Goal: Check status: Check status

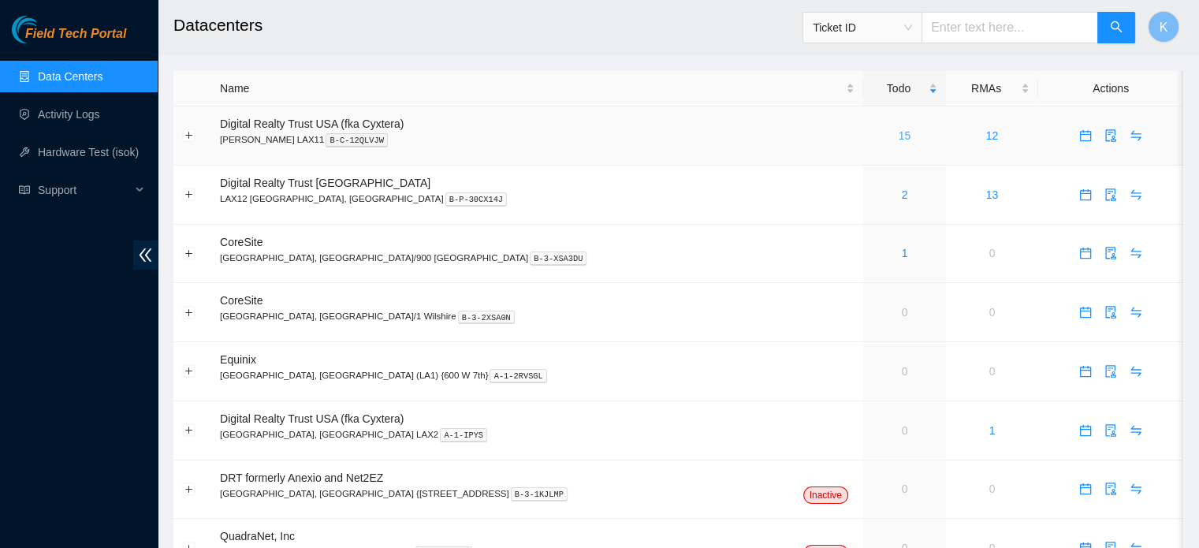
click at [899, 139] on link "15" at bounding box center [905, 135] width 13 height 13
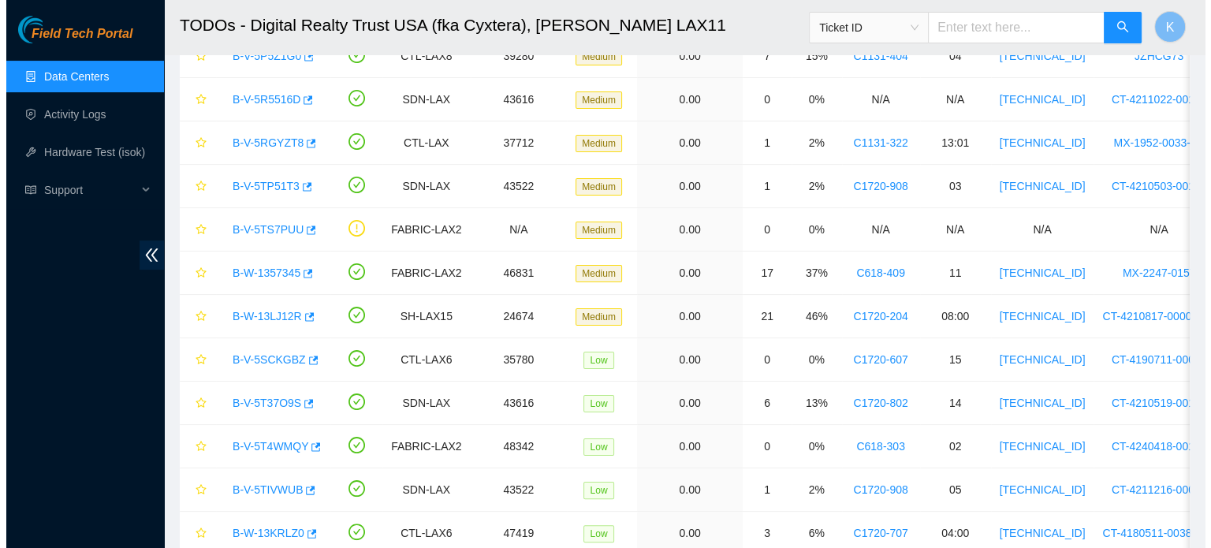
scroll to position [259, 0]
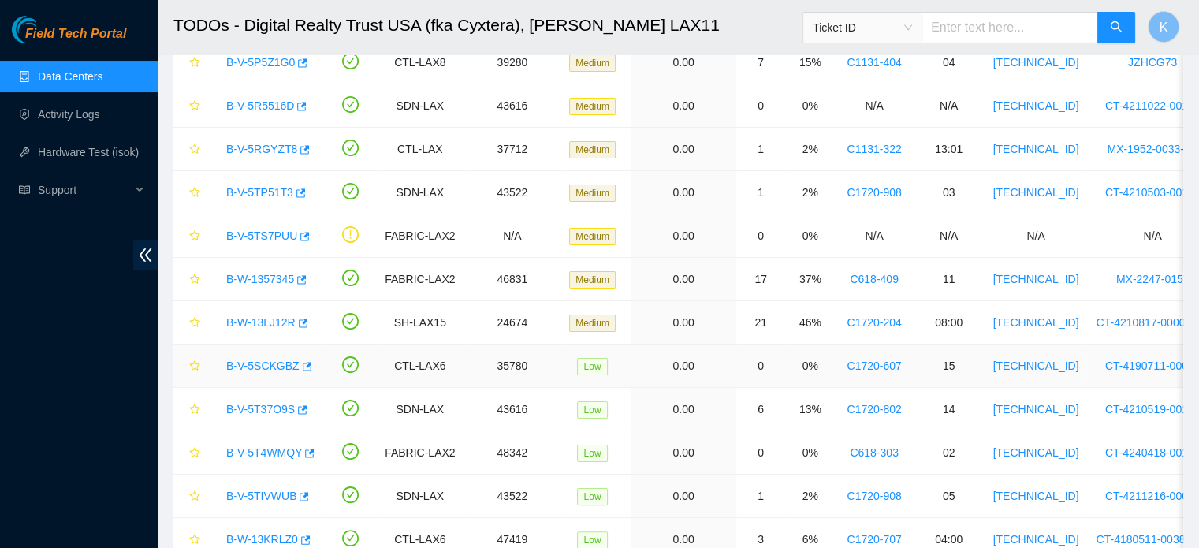
click at [256, 362] on link "B-V-5SCKGBZ" at bounding box center [262, 366] width 73 height 13
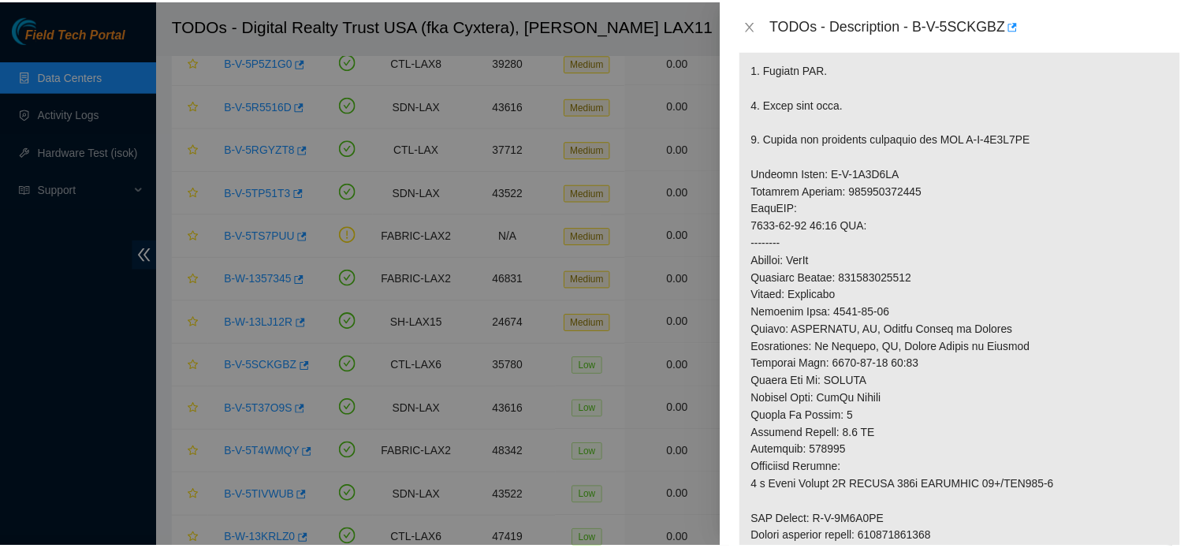
scroll to position [44, 0]
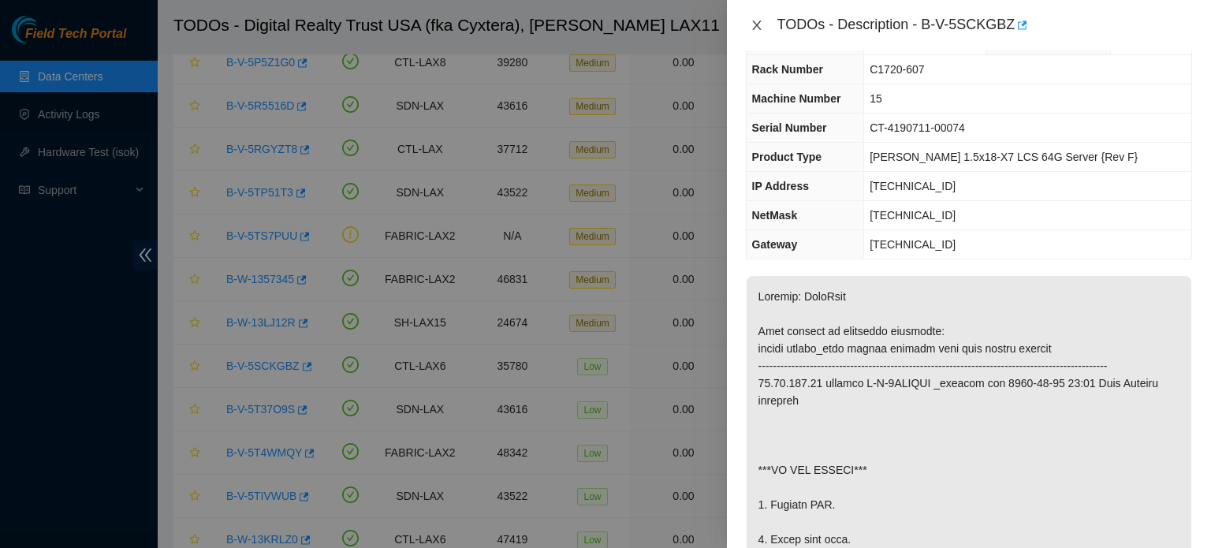
click at [756, 26] on icon "close" at bounding box center [756, 25] width 9 height 9
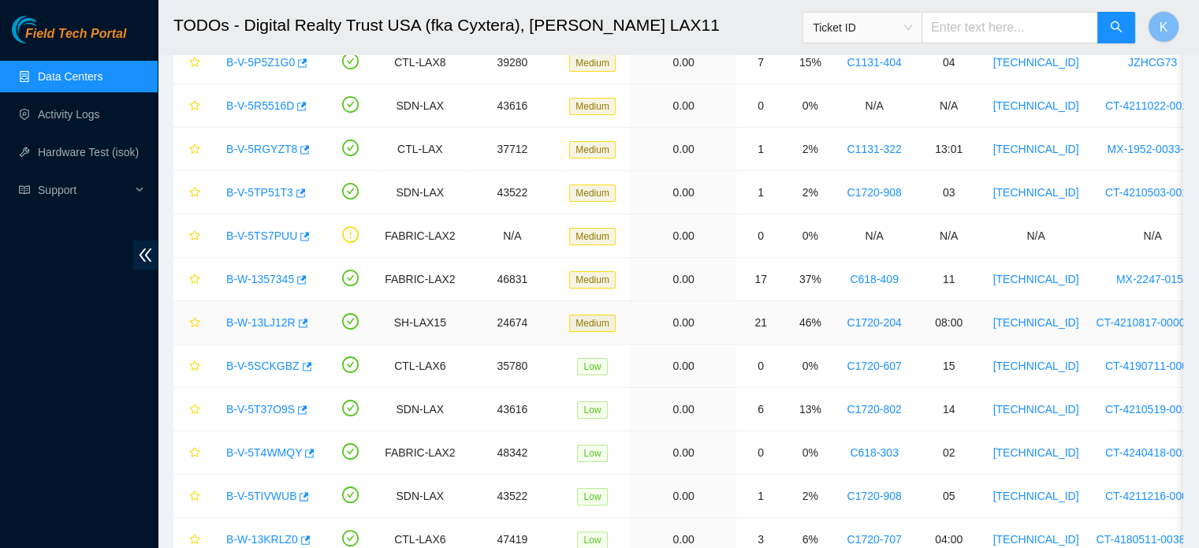
click at [265, 318] on link "B-W-13LJ12R" at bounding box center [260, 322] width 69 height 13
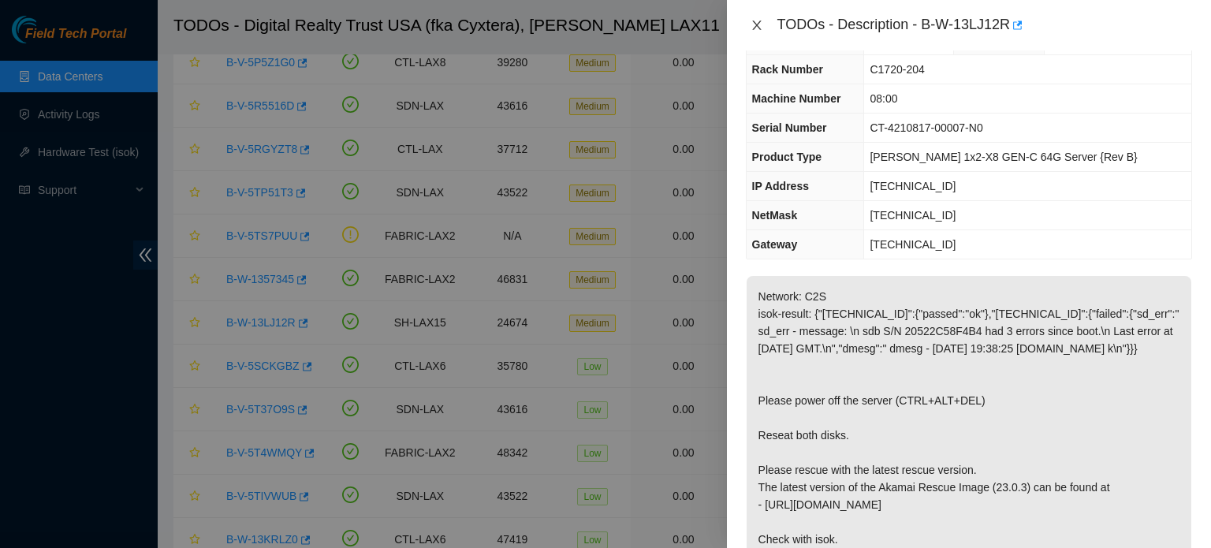
drag, startPoint x: 758, startPoint y: 26, endPoint x: 917, endPoint y: 223, distance: 253.5
click at [917, 223] on div "TODOs - Description - B-W-13LJ12R Problem Type Hardware Sub Type Tier 1 - Disk …" at bounding box center [969, 274] width 484 height 548
click at [757, 19] on icon "close" at bounding box center [757, 25] width 13 height 13
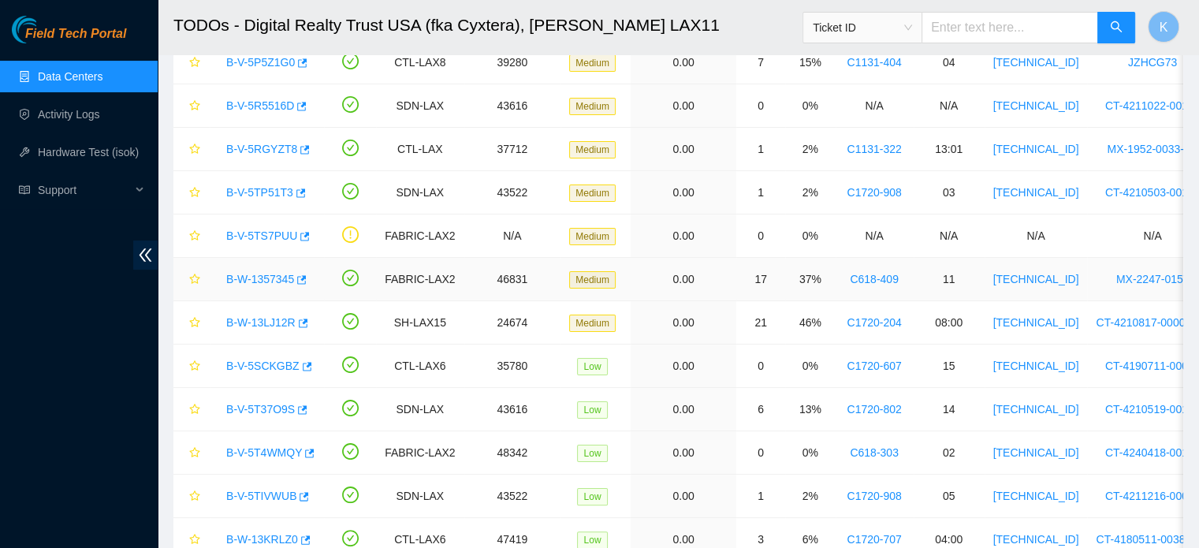
click at [270, 274] on link "B-W-1357345" at bounding box center [260, 279] width 68 height 13
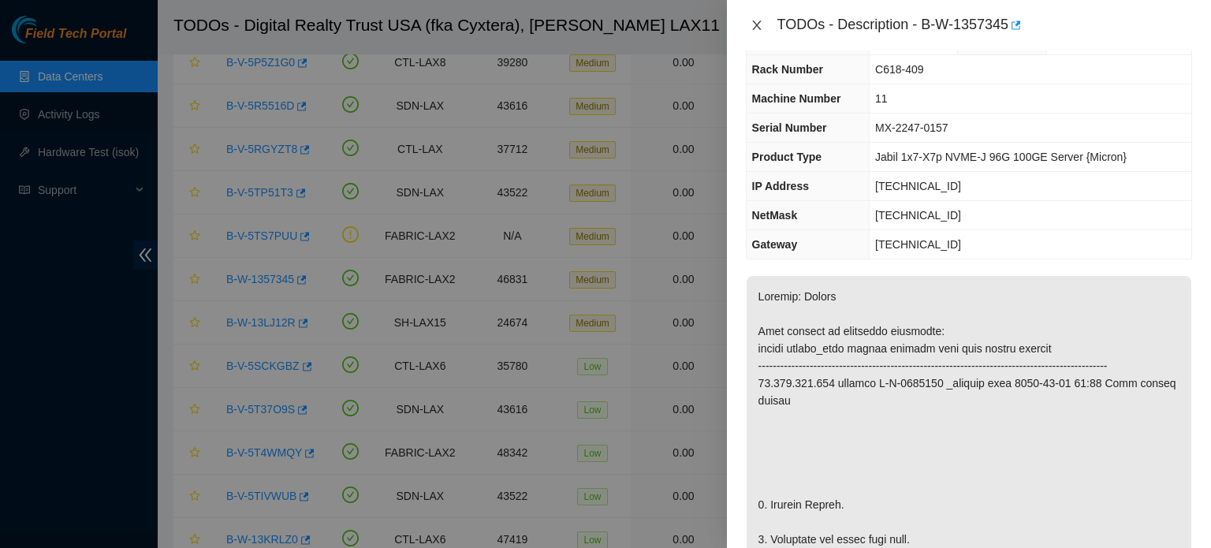
click at [756, 24] on icon "close" at bounding box center [757, 25] width 13 height 13
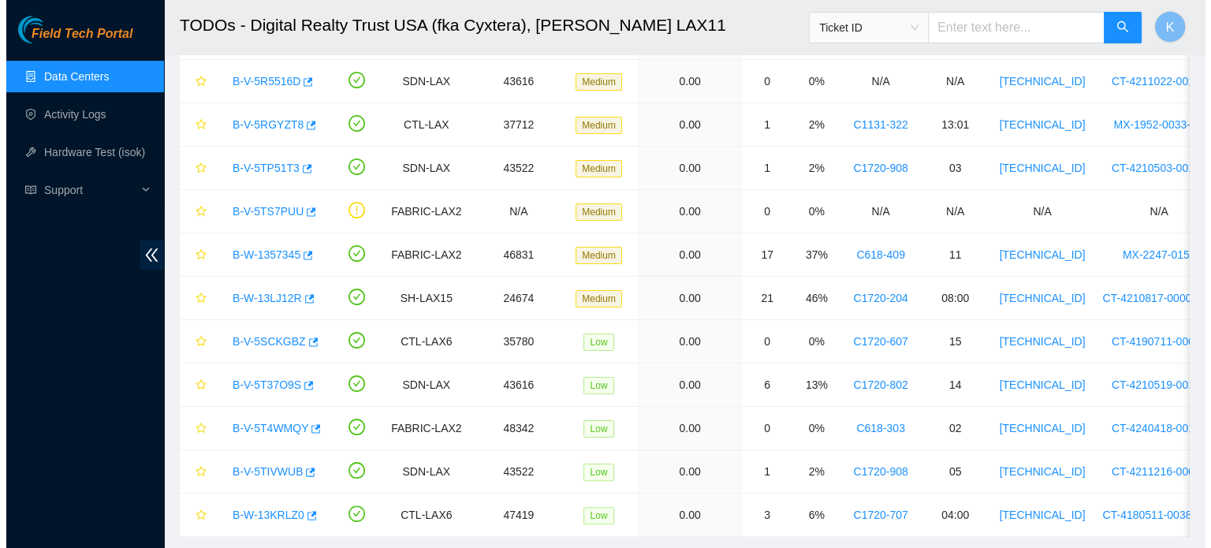
scroll to position [278, 0]
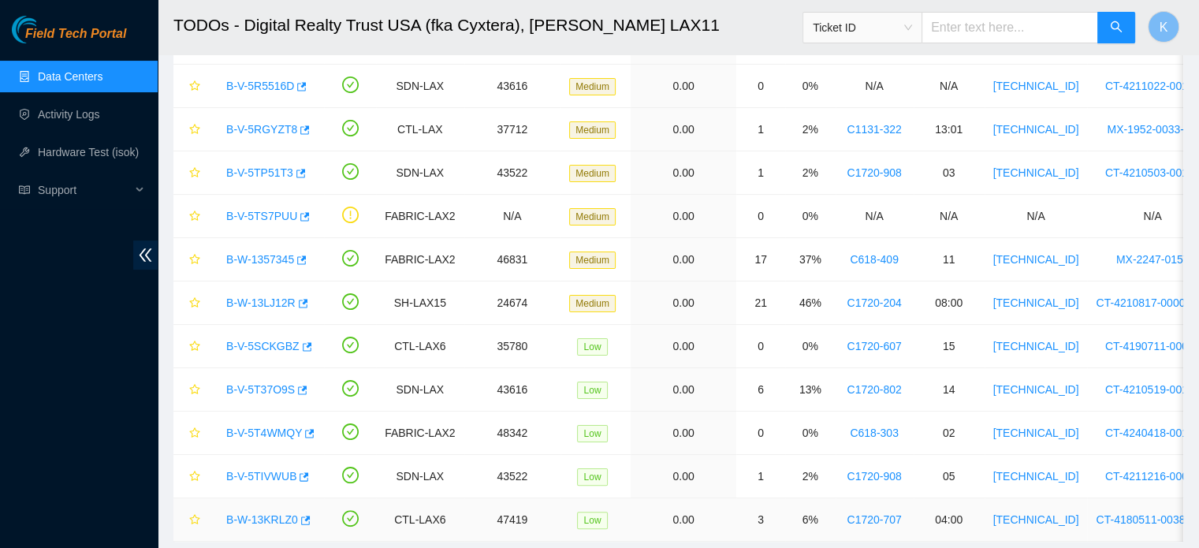
click at [262, 513] on link "B-W-13KRLZ0" at bounding box center [262, 519] width 72 height 13
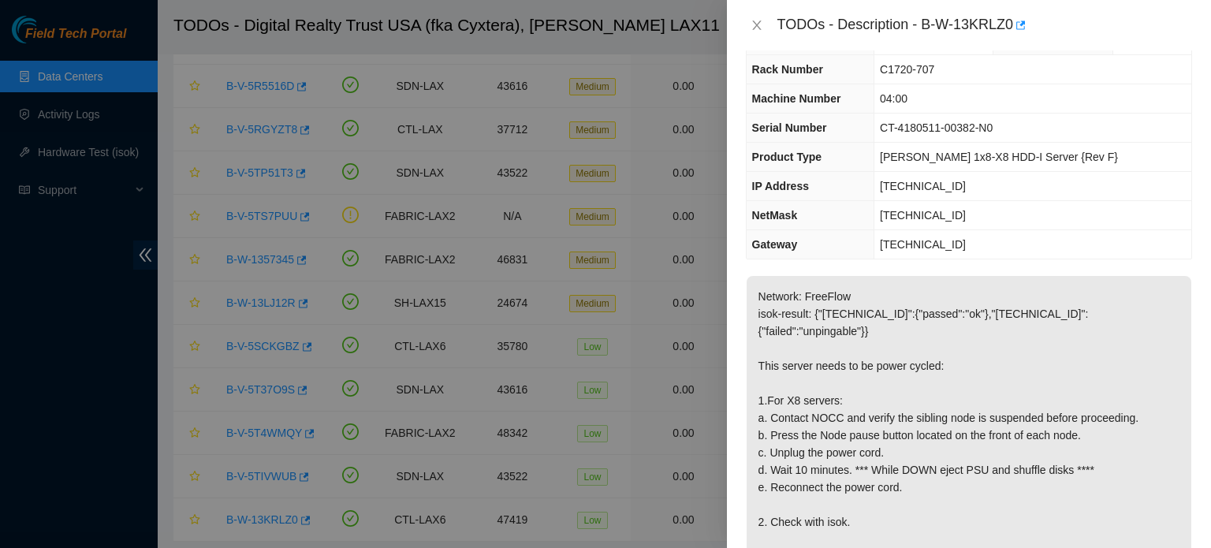
scroll to position [13, 0]
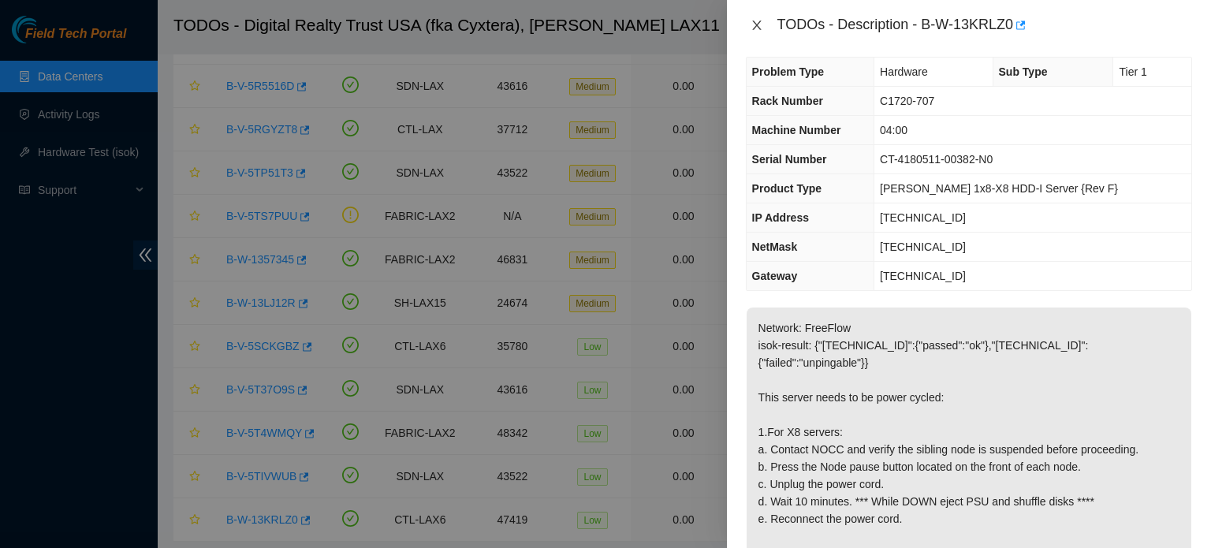
click at [755, 22] on icon "close" at bounding box center [757, 25] width 13 height 13
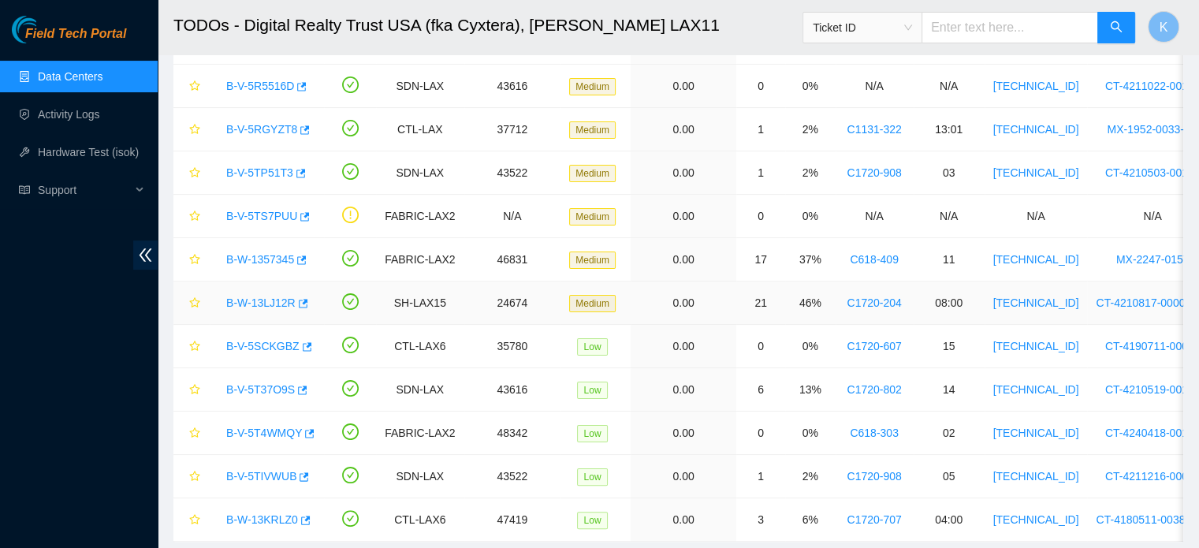
click at [274, 302] on link "B-W-13LJ12R" at bounding box center [260, 303] width 69 height 13
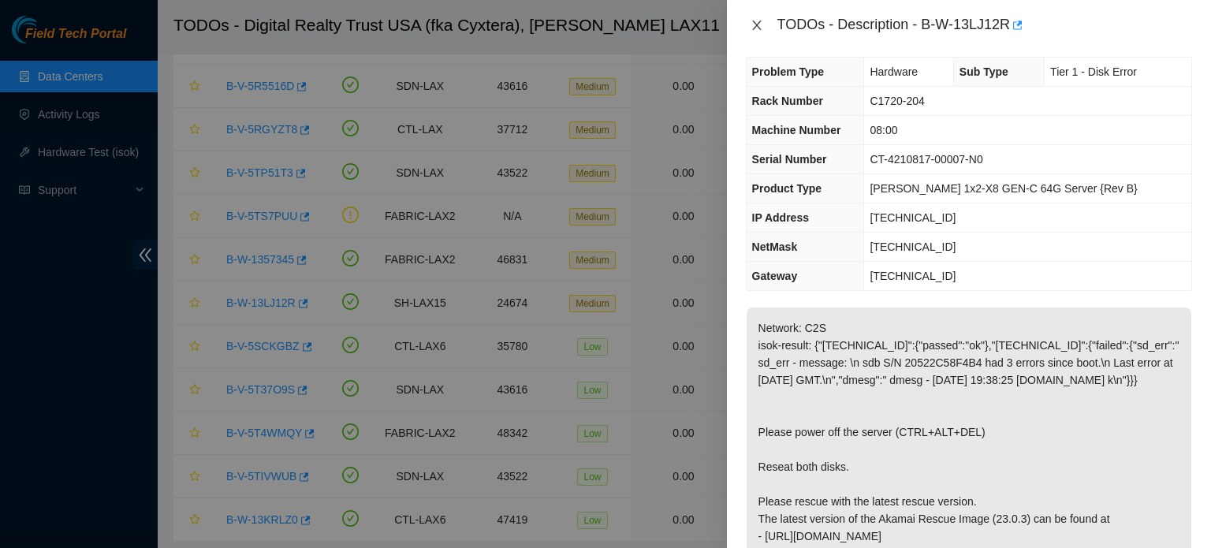
click at [757, 26] on icon "close" at bounding box center [756, 25] width 9 height 9
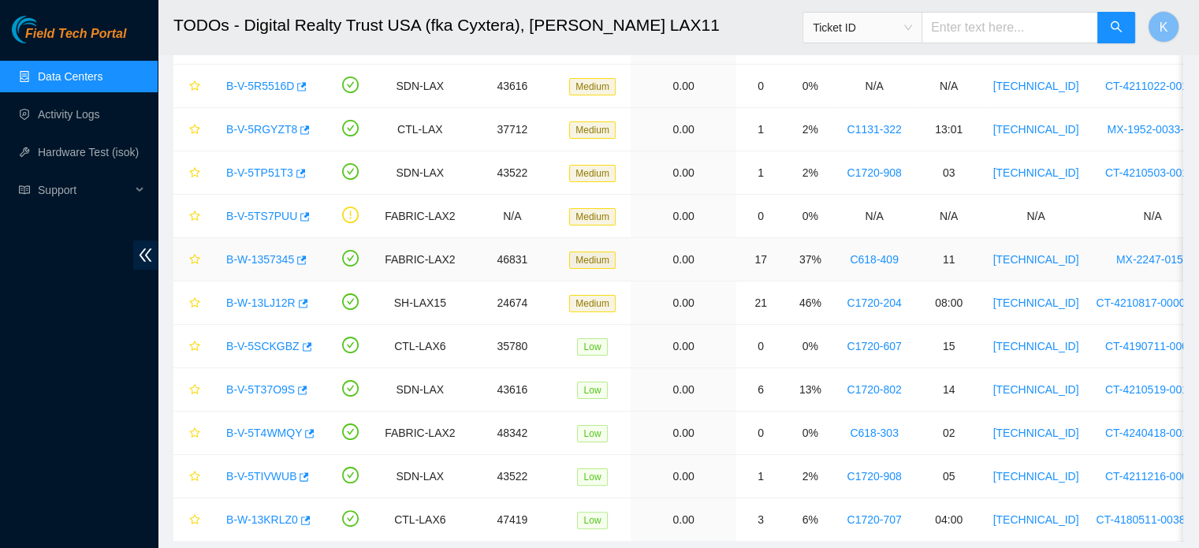
click at [265, 255] on link "B-W-1357345" at bounding box center [260, 259] width 68 height 13
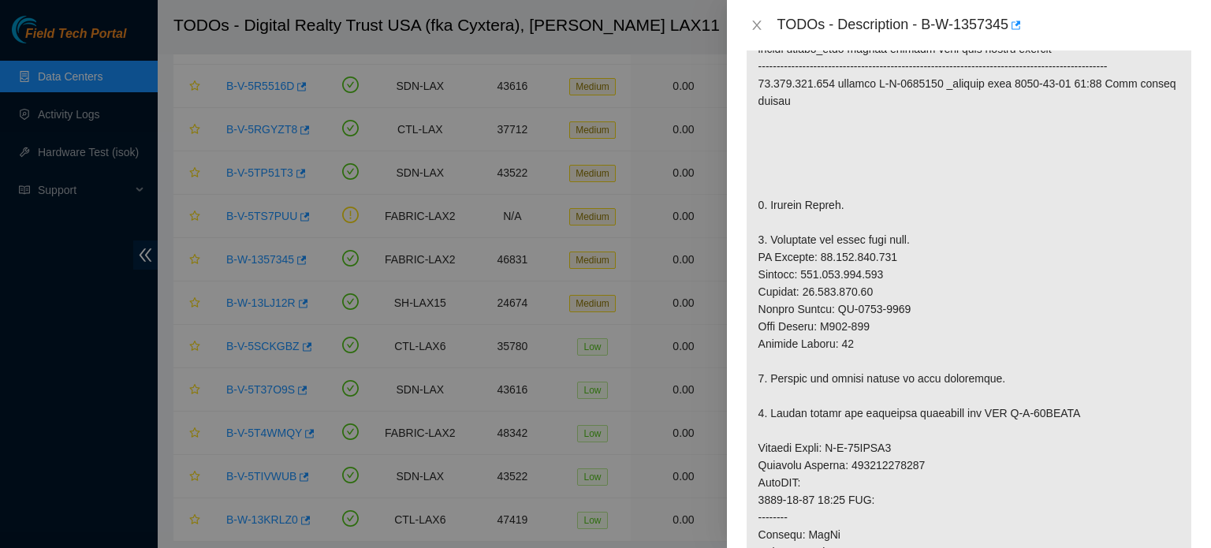
scroll to position [0, 0]
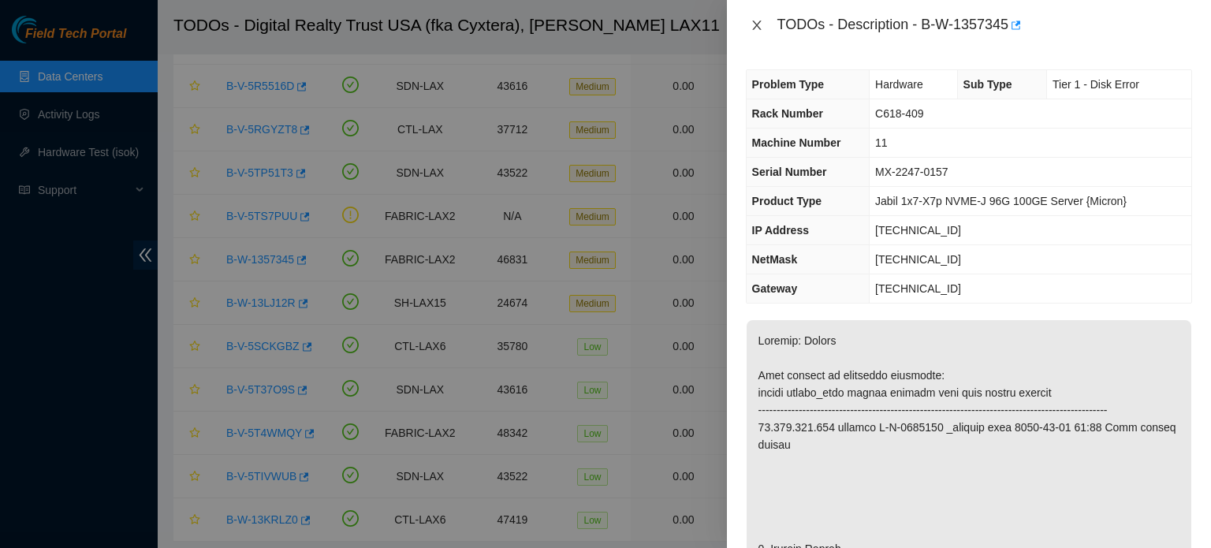
click at [760, 24] on icon "close" at bounding box center [757, 25] width 13 height 13
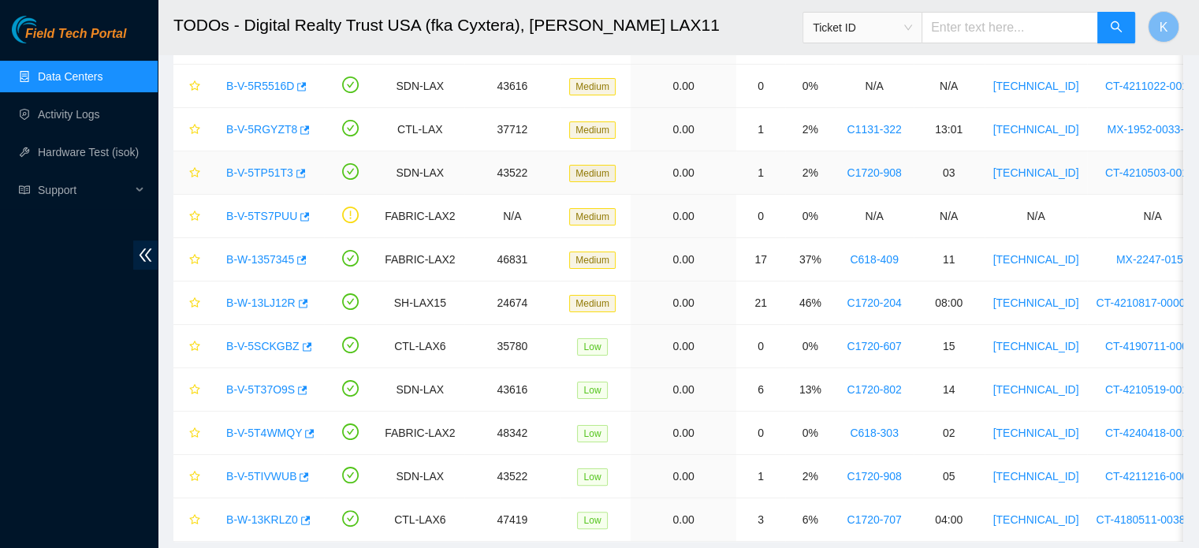
click at [263, 166] on link "B-V-5TP51T3" at bounding box center [259, 172] width 67 height 13
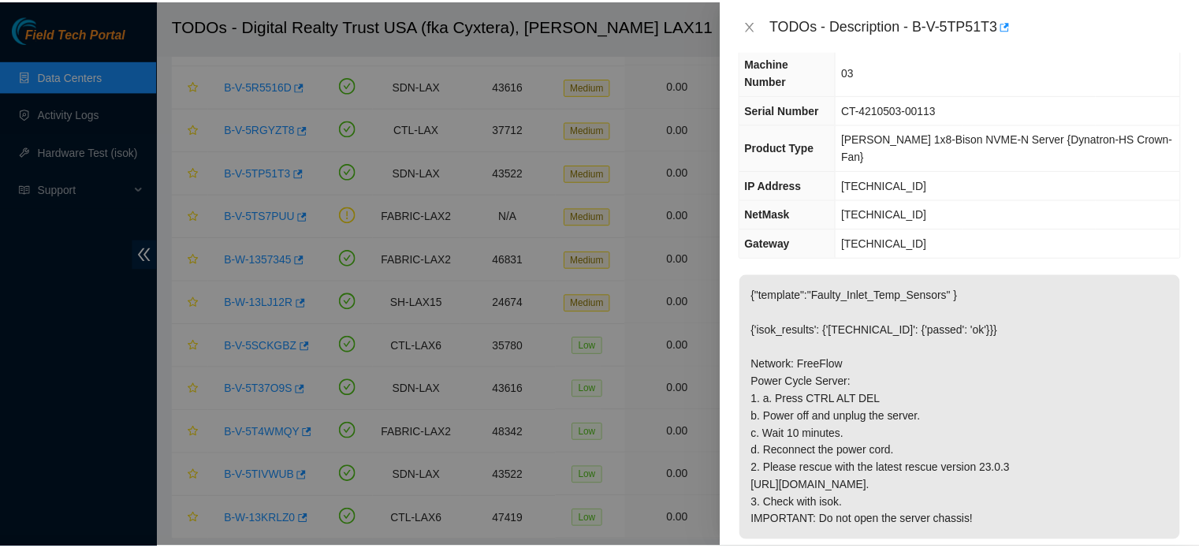
scroll to position [117, 0]
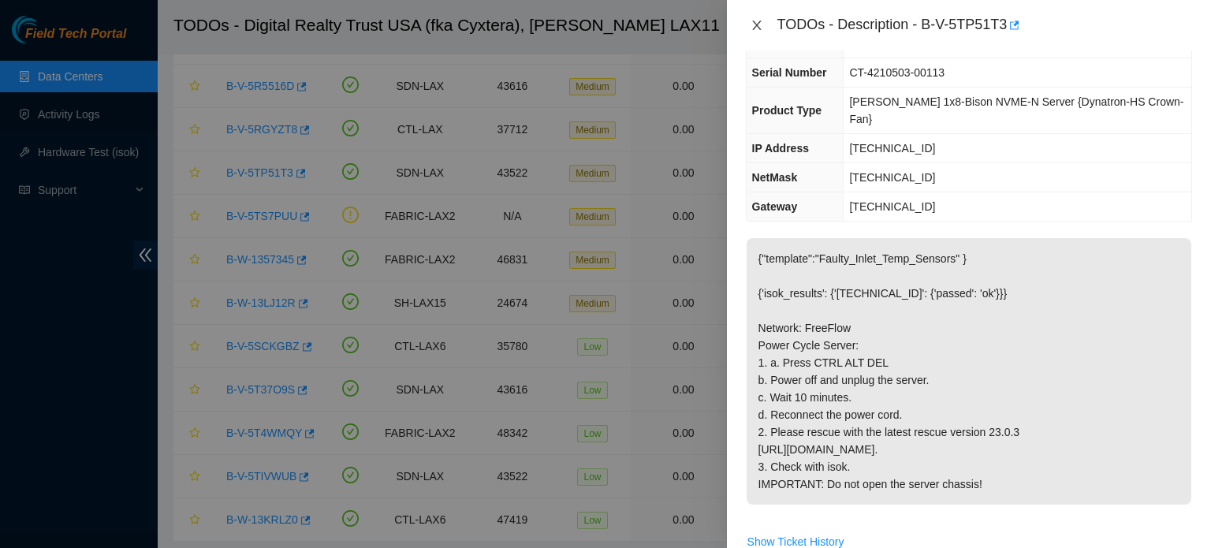
click at [758, 21] on icon "close" at bounding box center [757, 25] width 13 height 13
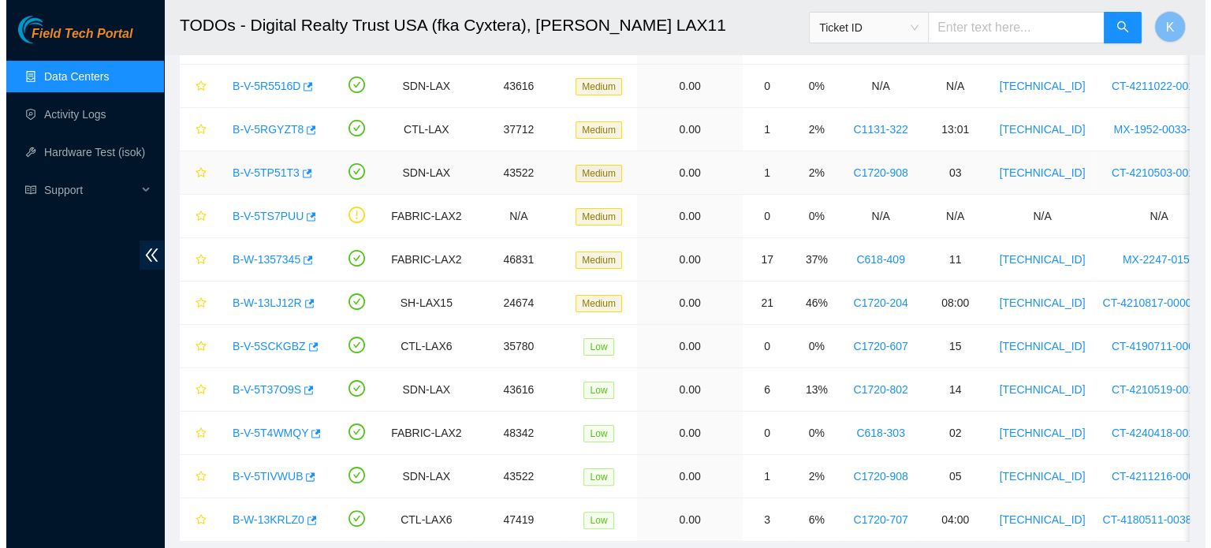
scroll to position [169, 0]
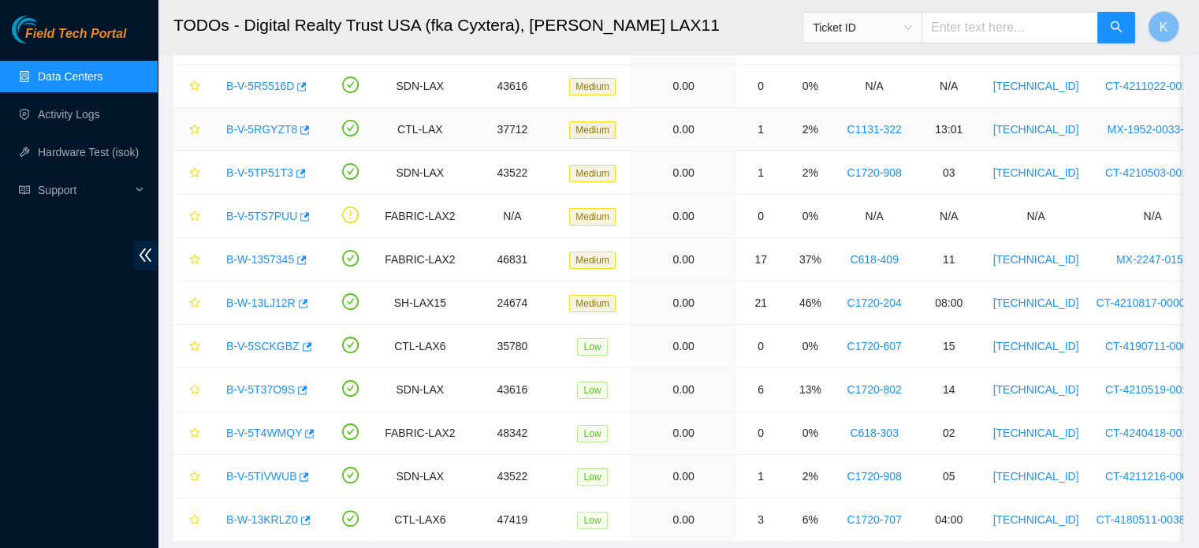
click at [264, 129] on link "B-V-5RGYZT8" at bounding box center [261, 129] width 71 height 13
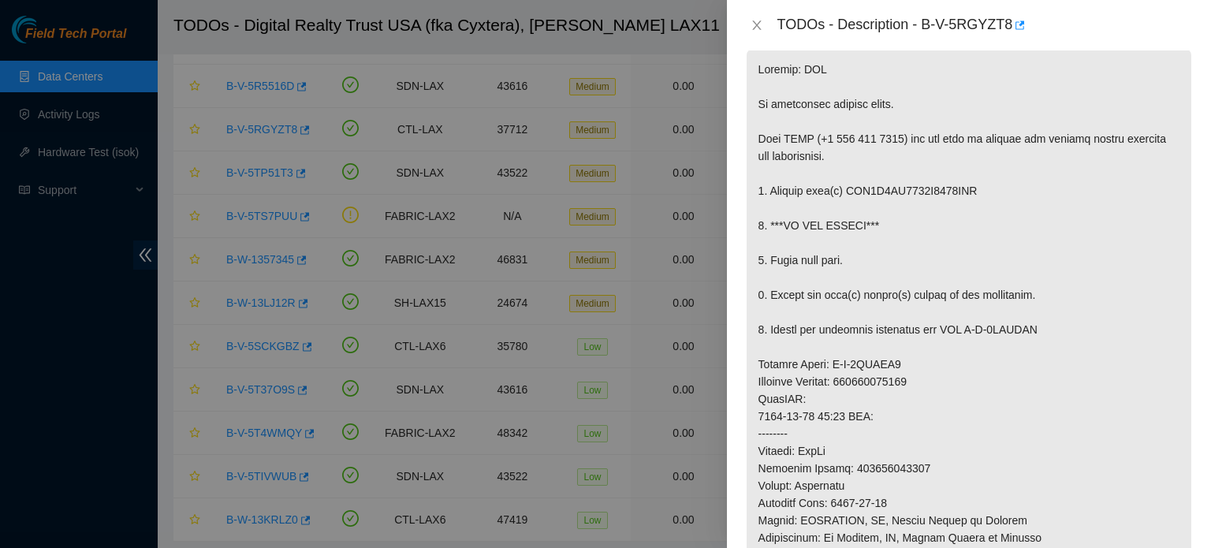
scroll to position [0, 0]
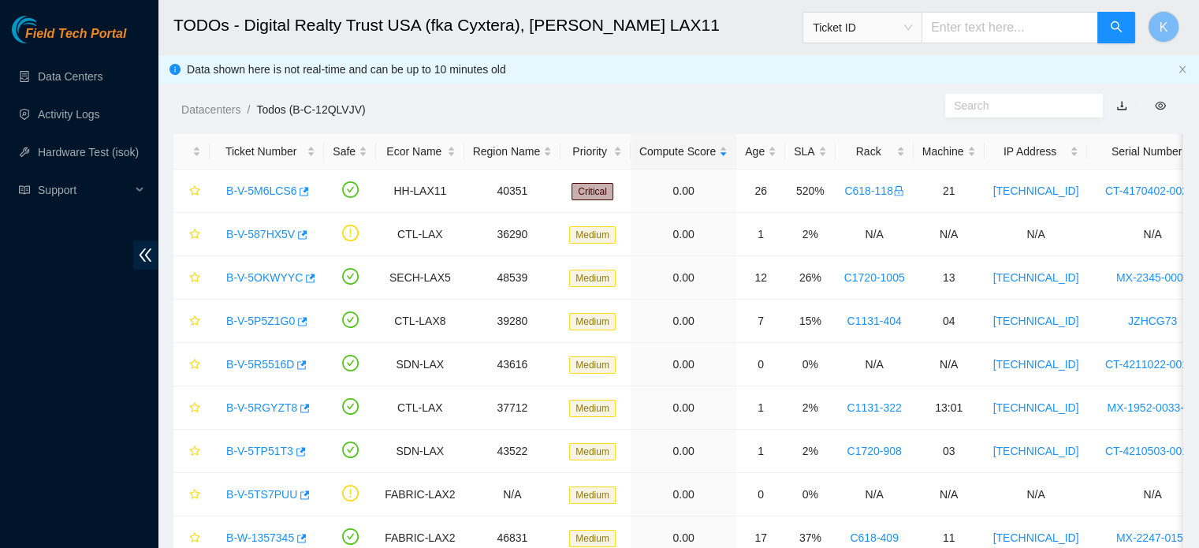
click at [997, 27] on input "text" at bounding box center [1010, 28] width 177 height 32
click at [912, 23] on span "Ticket ID" at bounding box center [862, 28] width 99 height 24
type input "525421605517"
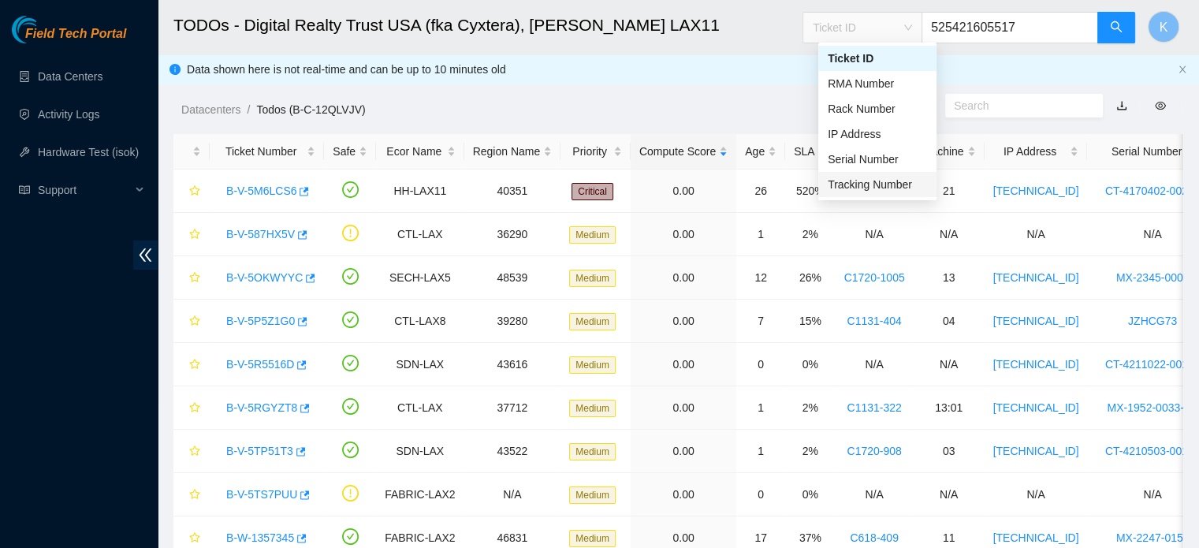
click at [862, 189] on div "Tracking Number" at bounding box center [877, 184] width 99 height 17
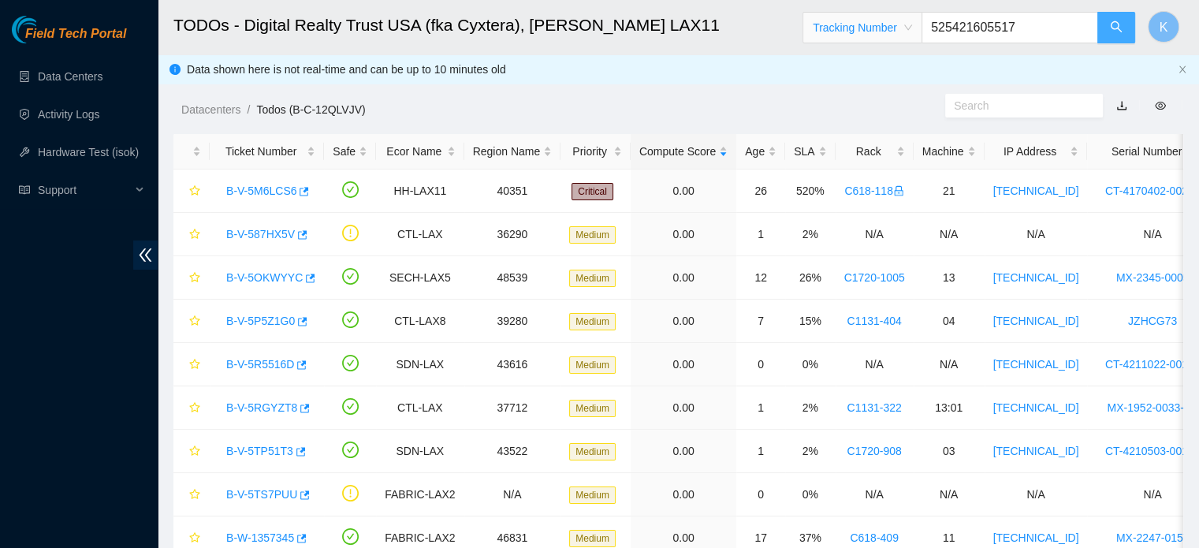
click at [1121, 17] on button "button" at bounding box center [1117, 28] width 38 height 32
